Goal: Task Accomplishment & Management: Use online tool/utility

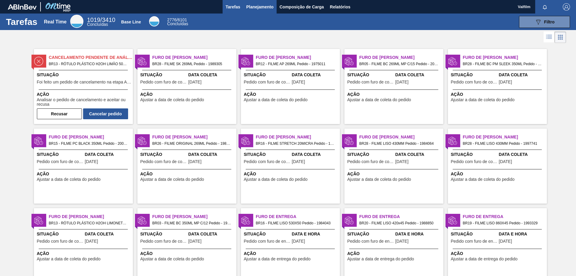
click at [256, 6] on span "Planejamento" at bounding box center [260, 6] width 27 height 7
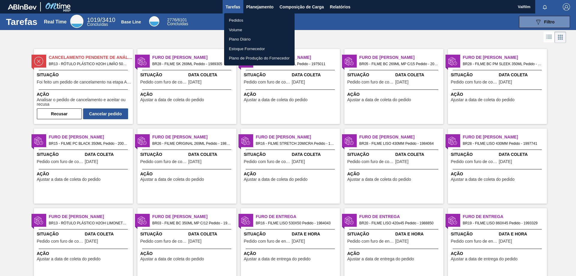
click at [239, 18] on li "Pedidos" at bounding box center [259, 21] width 71 height 10
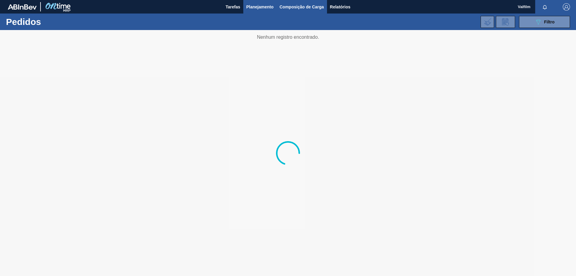
click at [306, 4] on span "Composição de Carga" at bounding box center [302, 6] width 44 height 7
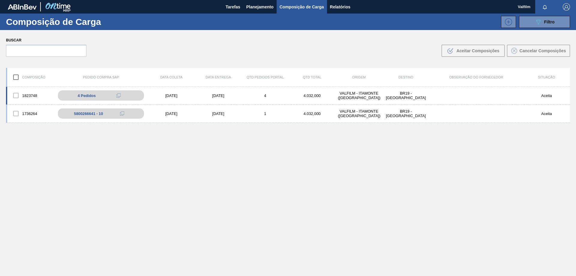
click at [219, 93] on div "[DATE]" at bounding box center [218, 95] width 47 height 5
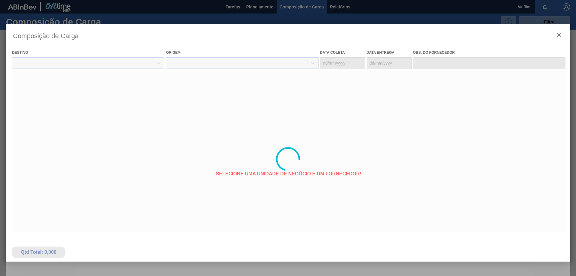
type coleta "[DATE]"
type entrega "[DATE]"
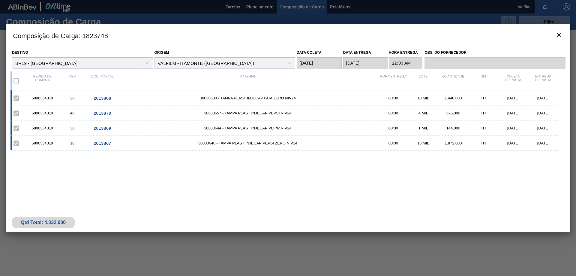
click at [46, 98] on div "5800354019" at bounding box center [42, 98] width 30 height 5
copy div "5800354019"
click at [557, 36] on icon "botão de ícone" at bounding box center [559, 35] width 7 height 7
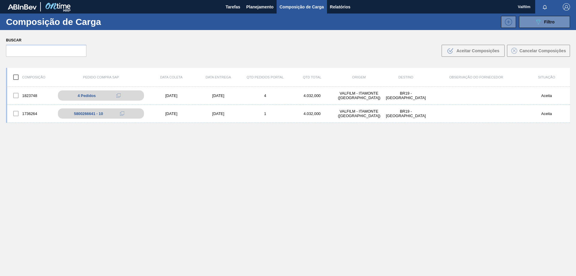
click at [539, 28] on div "Composição de Carga 089F7B8B-B2A5-4AFE-B5C0-19BA573D28AC Filtro" at bounding box center [288, 22] width 576 height 17
click at [533, 23] on button "089F7B8B-B2A5-4AFE-B5C0-19BA573D28AC Filtro" at bounding box center [544, 22] width 51 height 12
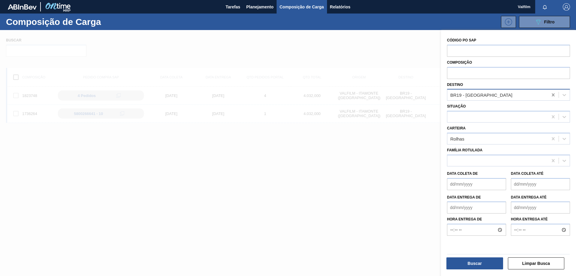
click at [552, 95] on icon at bounding box center [554, 95] width 6 height 6
type input "pira"
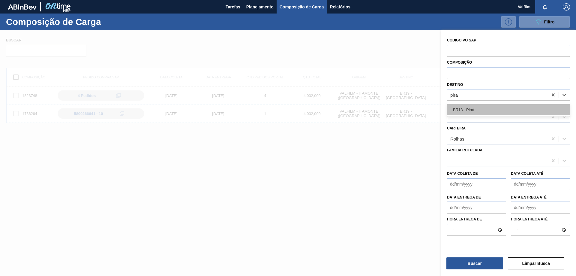
click at [522, 106] on div "BR13 - Piraí" at bounding box center [508, 109] width 123 height 11
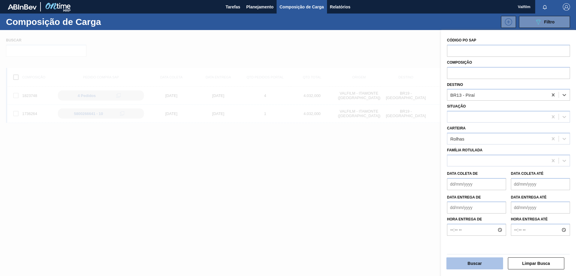
click at [479, 262] on button "Buscar" at bounding box center [475, 263] width 57 height 12
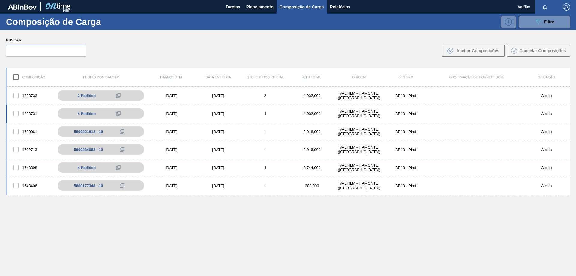
click at [221, 113] on div "[DATE]" at bounding box center [218, 113] width 47 height 5
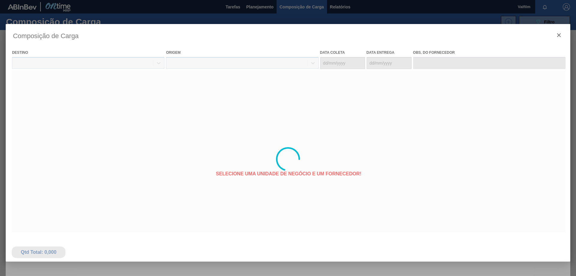
type coleta "[DATE]"
type entrega "[DATE]"
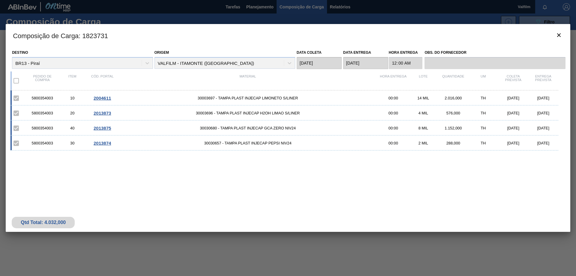
click at [48, 97] on div "5800354003" at bounding box center [42, 98] width 30 height 5
copy div "5800354003"
click at [51, 97] on div "5800354003" at bounding box center [42, 98] width 30 height 5
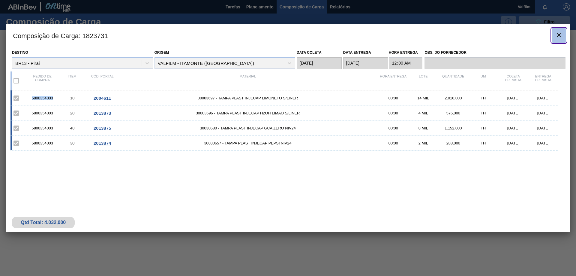
click at [563, 32] on button "botão de ícone" at bounding box center [559, 35] width 14 height 14
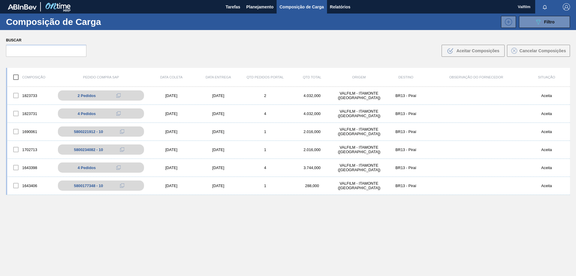
click at [296, 8] on span "Composição de Carga" at bounding box center [302, 6] width 44 height 7
click at [542, 20] on div "089F7B8B-B2A5-4AFE-B5C0-19BA573D28AC Filtro" at bounding box center [545, 21] width 20 height 7
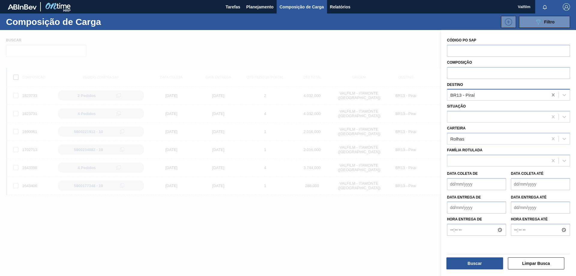
click at [552, 97] on icon at bounding box center [554, 95] width 6 height 6
type input "nova"
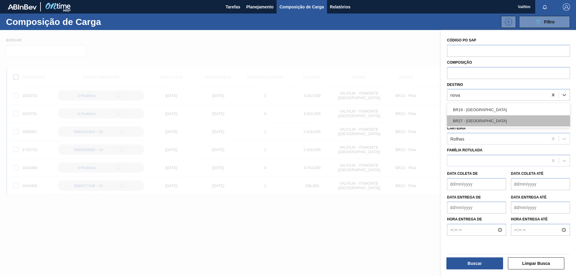
click at [481, 117] on div "BR27 - [GEOGRAPHIC_DATA]" at bounding box center [508, 120] width 123 height 11
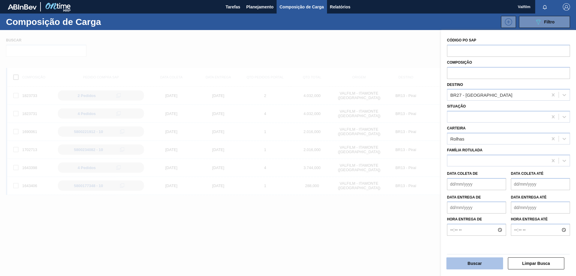
click at [491, 261] on button "Buscar" at bounding box center [475, 263] width 57 height 12
